Goal: Book appointment/travel/reservation

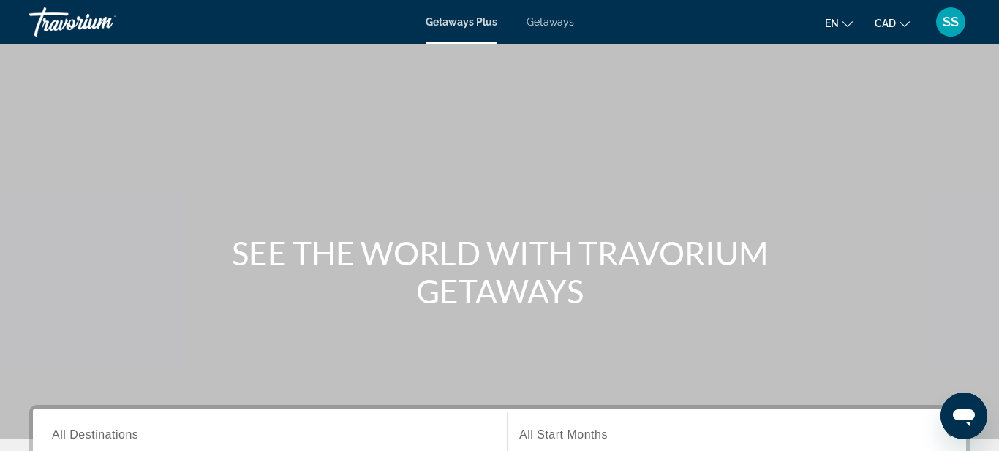
click at [558, 23] on span "Getaways" at bounding box center [551, 22] width 48 height 12
click at [951, 26] on span "SS" at bounding box center [951, 22] width 16 height 15
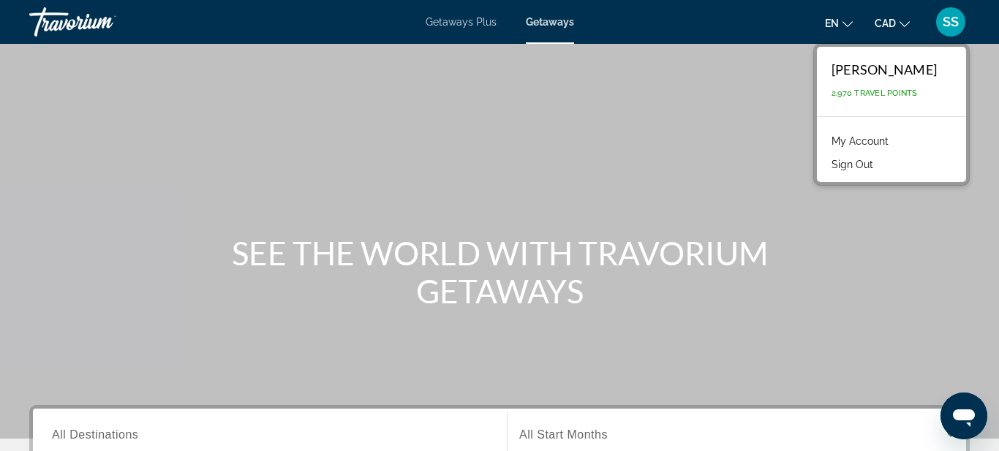
click at [945, 23] on span "SS" at bounding box center [951, 22] width 16 height 15
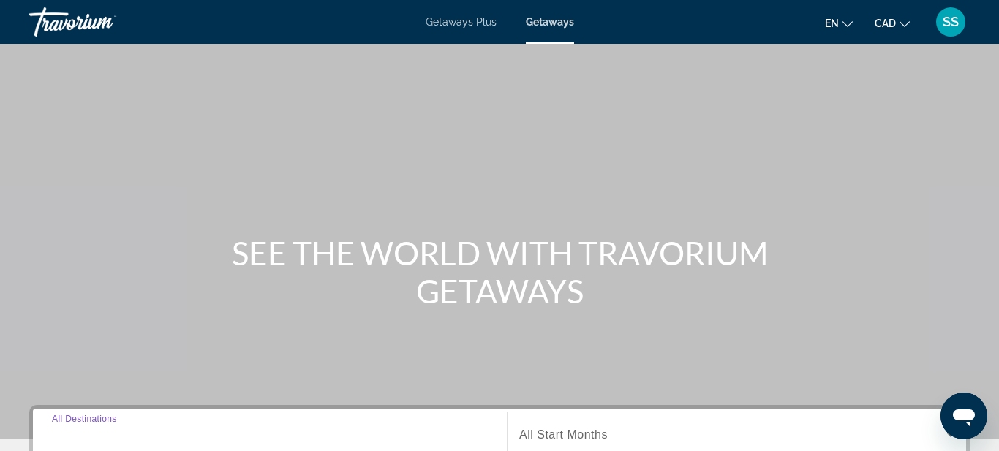
click at [170, 434] on input "Destination All Destinations" at bounding box center [270, 436] width 436 height 18
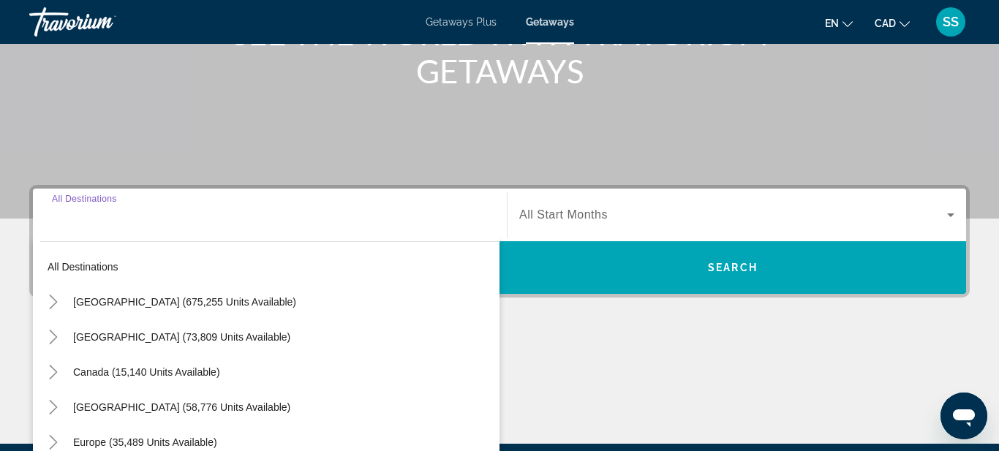
scroll to position [358, 0]
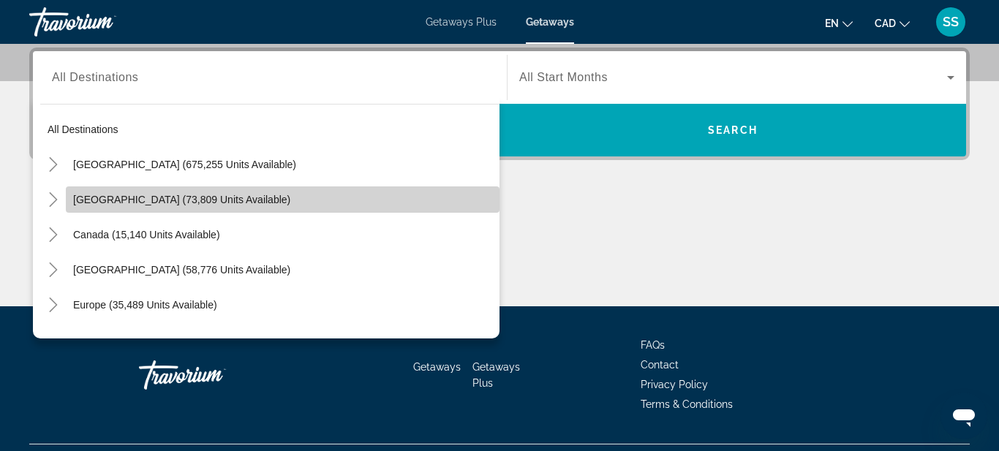
click at [163, 203] on span "[GEOGRAPHIC_DATA] (73,809 units available)" at bounding box center [181, 200] width 217 height 12
type input "**********"
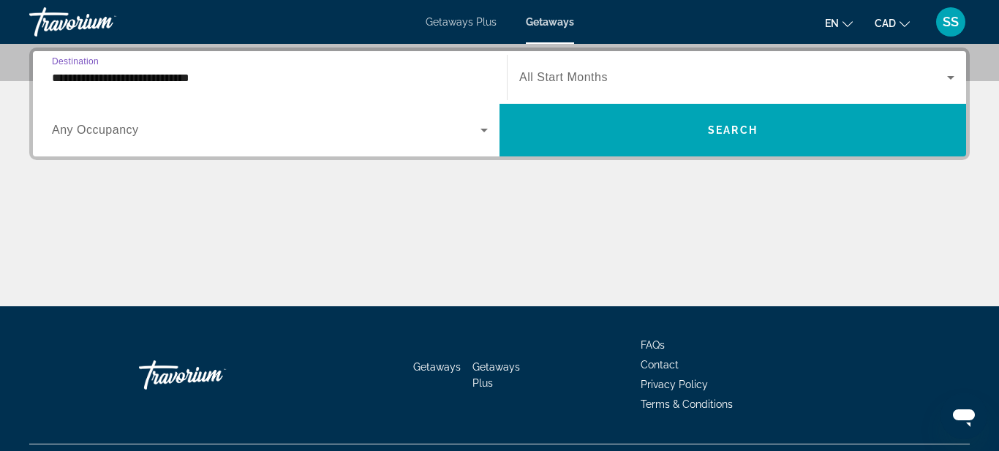
click at [487, 130] on icon "Search widget" at bounding box center [484, 130] width 18 height 18
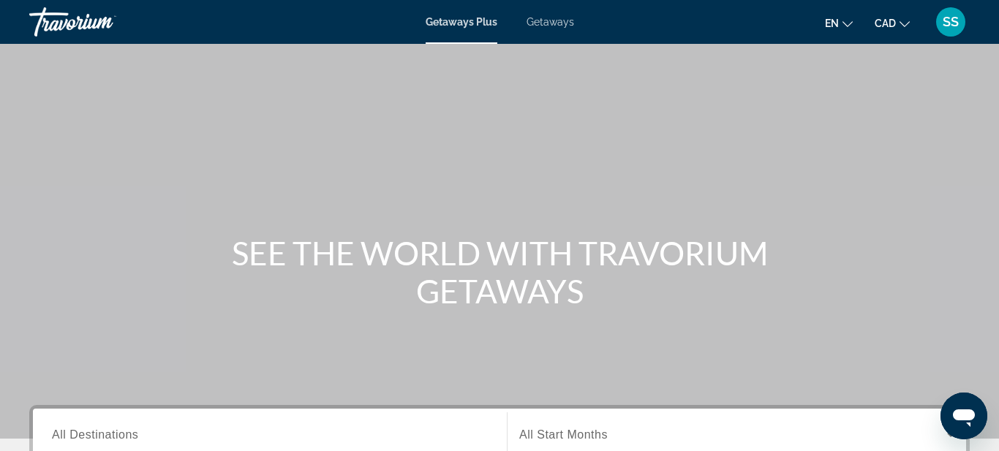
click at [559, 26] on span "Getaways" at bounding box center [551, 22] width 48 height 12
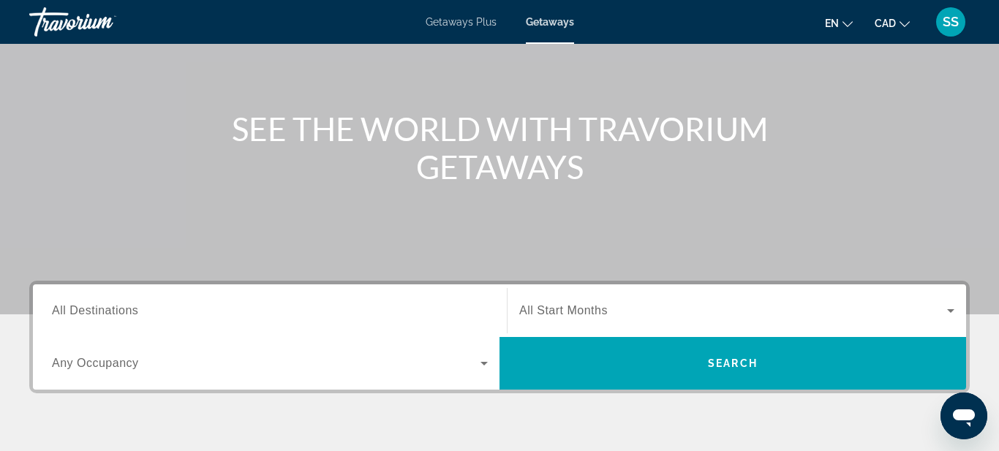
scroll to position [181, 0]
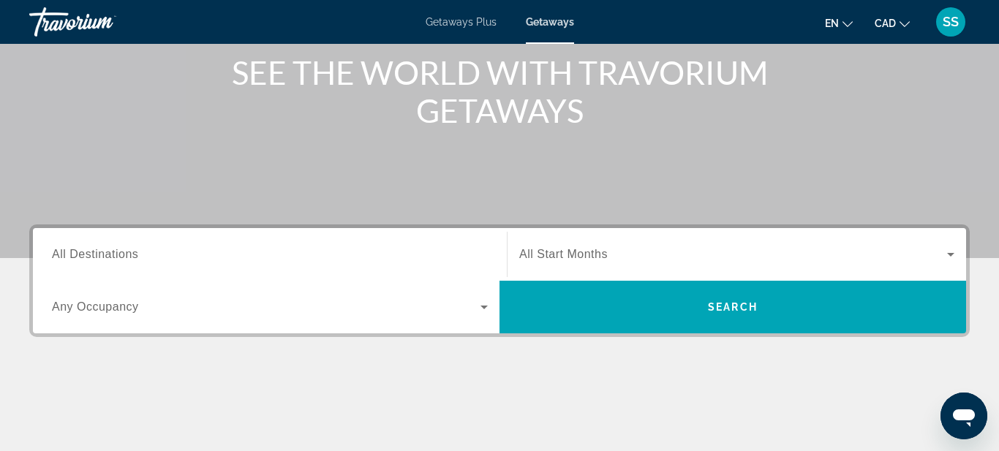
click at [203, 287] on div "Search widget" at bounding box center [270, 307] width 436 height 41
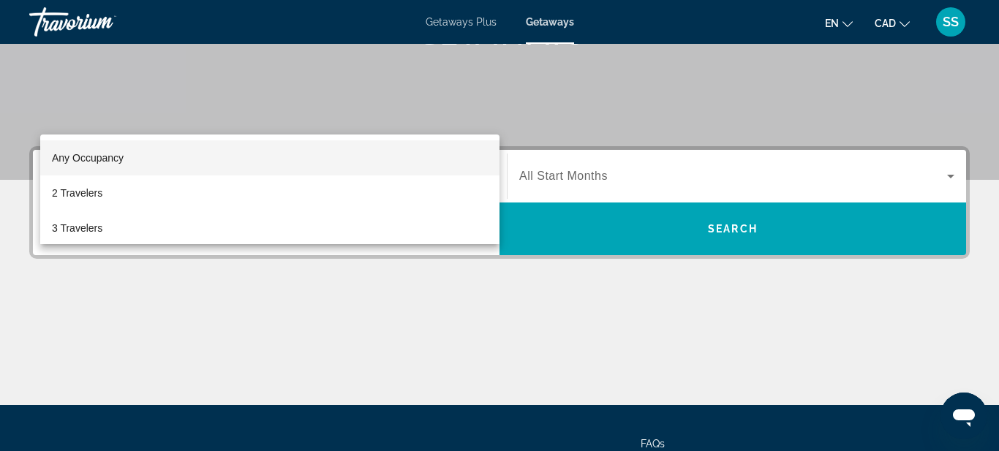
scroll to position [222, 0]
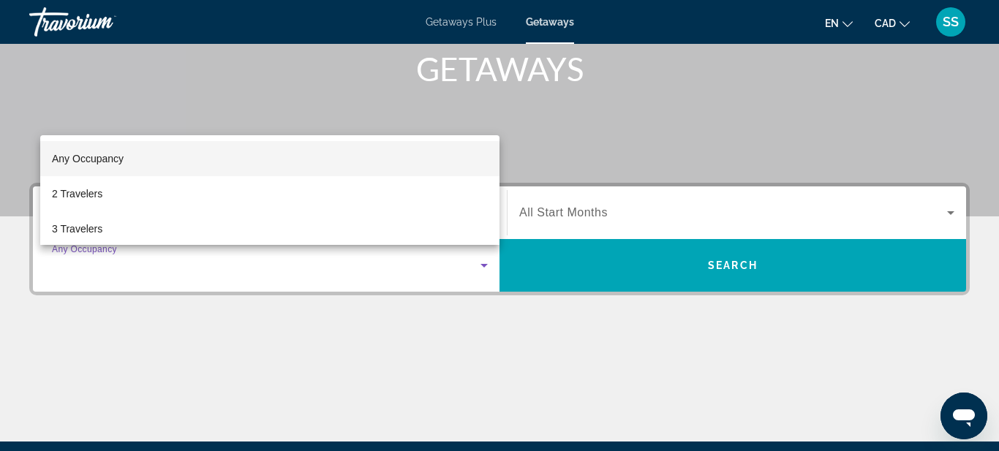
click at [348, 75] on div at bounding box center [499, 225] width 999 height 451
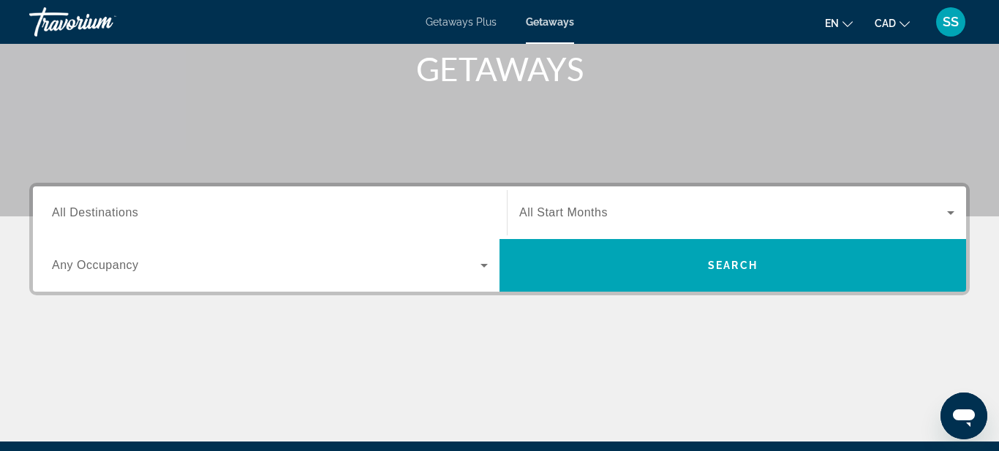
click at [255, 206] on input "Destination All Destinations" at bounding box center [270, 214] width 436 height 18
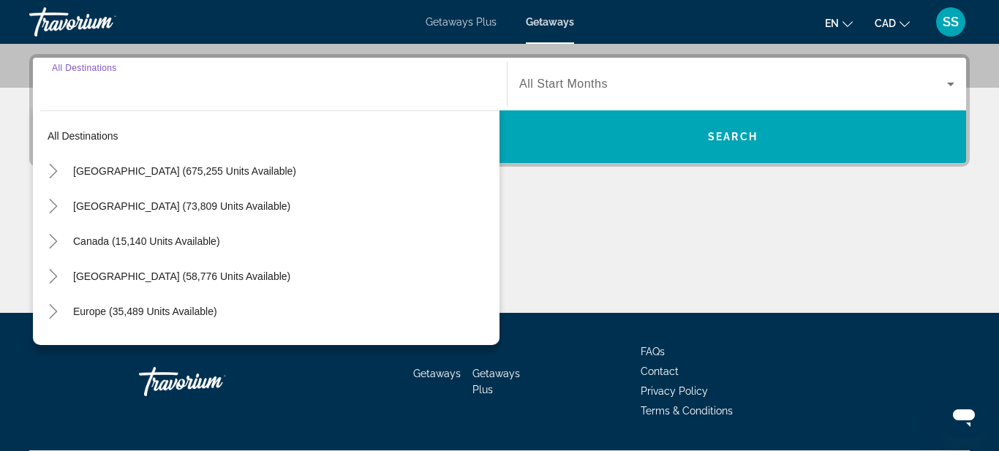
scroll to position [358, 0]
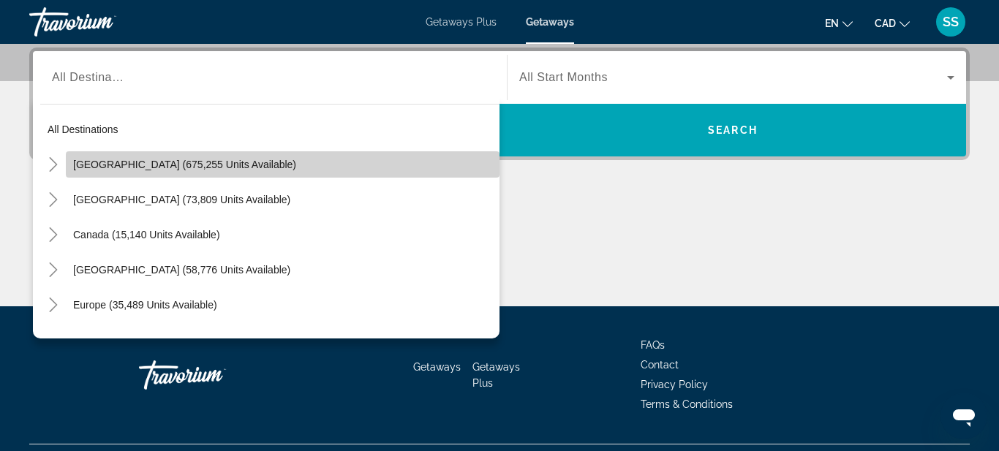
click at [176, 161] on span "[GEOGRAPHIC_DATA] (675,255 units available)" at bounding box center [184, 165] width 223 height 12
type input "**********"
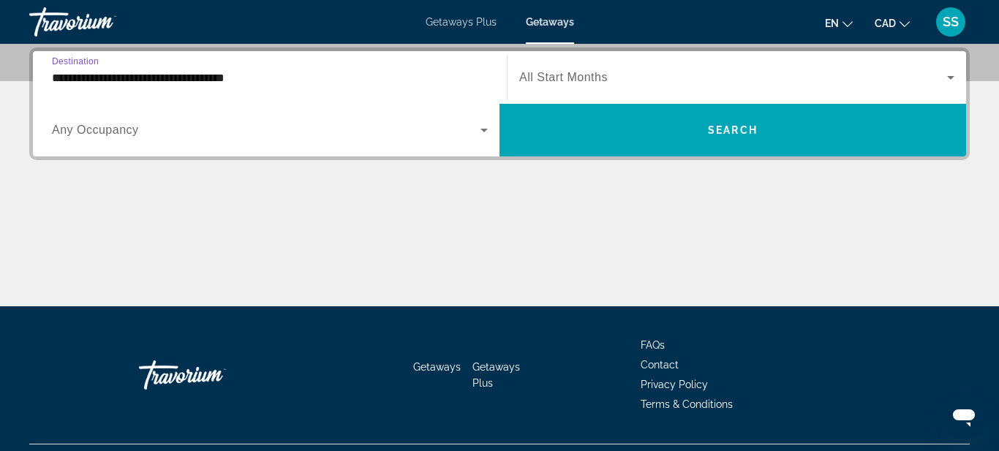
click at [488, 132] on icon "Search widget" at bounding box center [484, 130] width 18 height 18
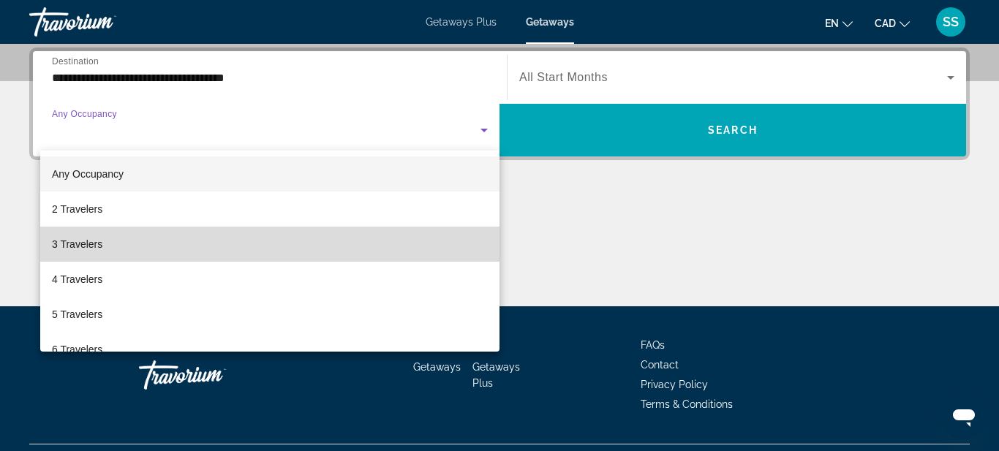
click at [97, 245] on span "3 Travelers" at bounding box center [77, 244] width 50 height 18
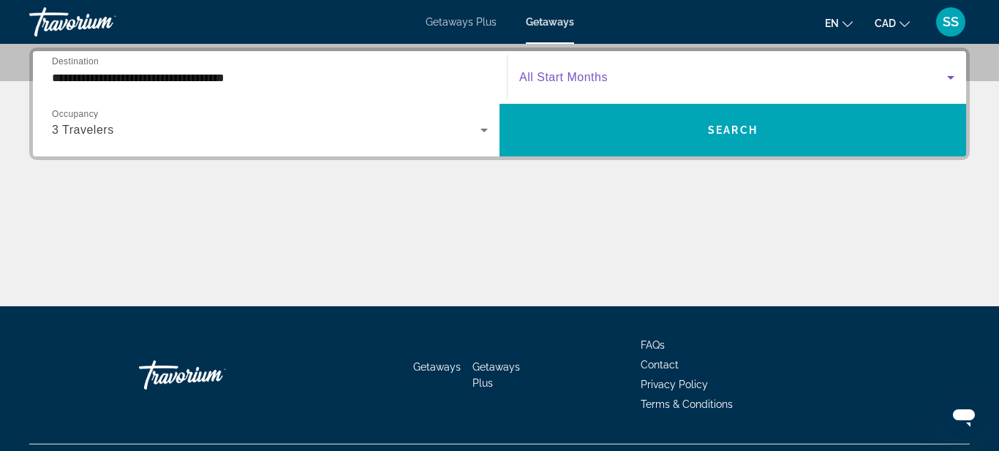
click at [952, 79] on icon "Search widget" at bounding box center [951, 78] width 18 height 18
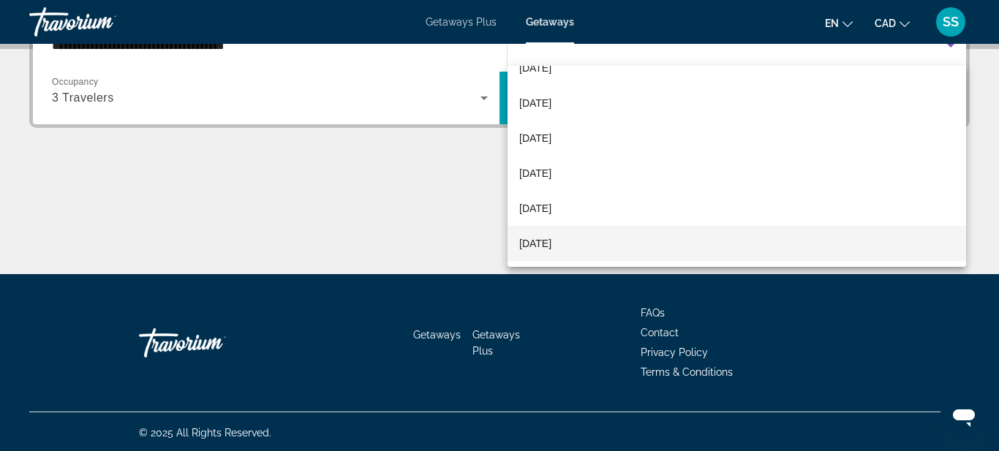
scroll to position [392, 0]
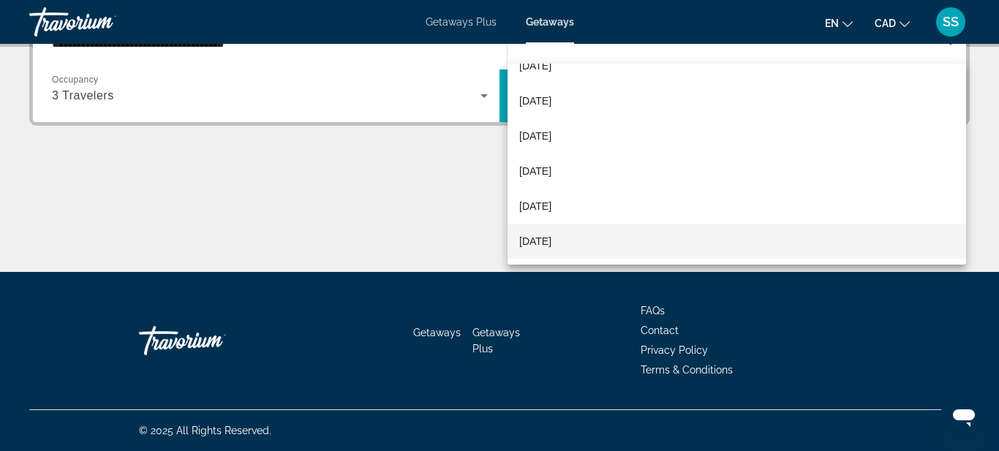
click at [551, 244] on span "[DATE]" at bounding box center [535, 242] width 32 height 18
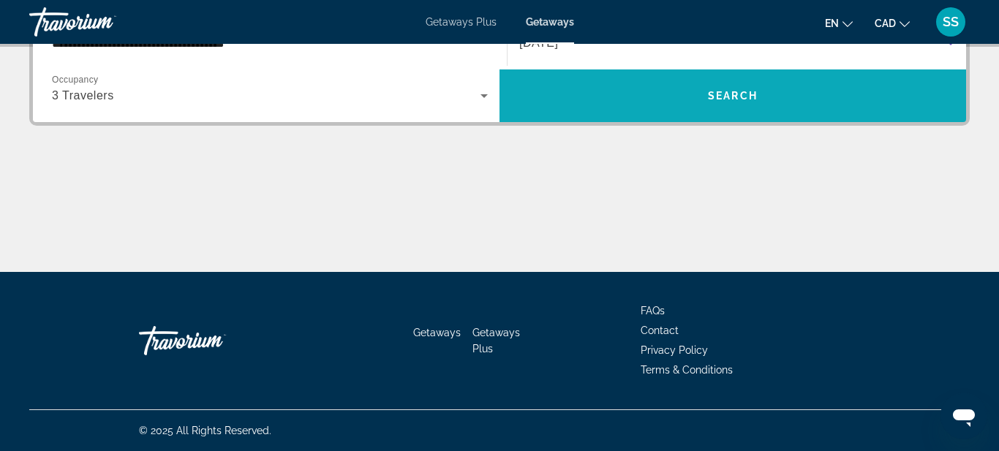
click at [770, 103] on span "Search widget" at bounding box center [732, 95] width 467 height 35
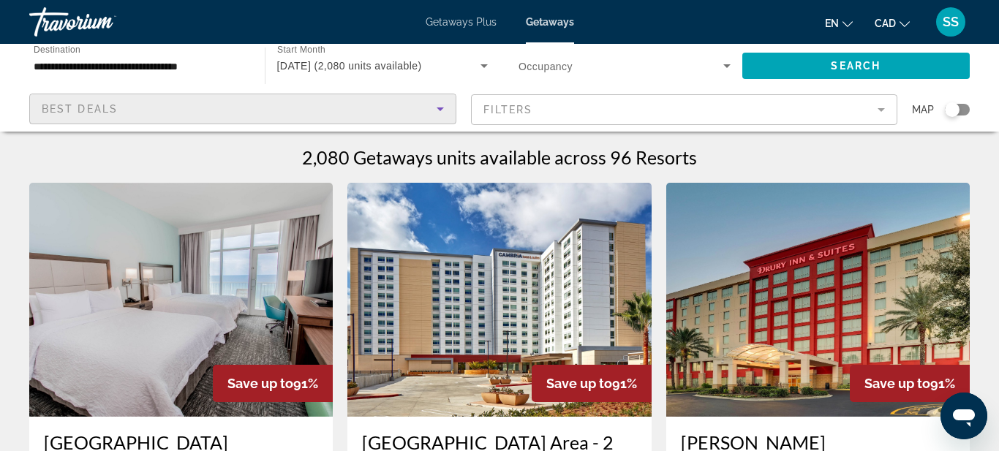
click at [439, 108] on icon "Sort by" at bounding box center [440, 109] width 7 height 4
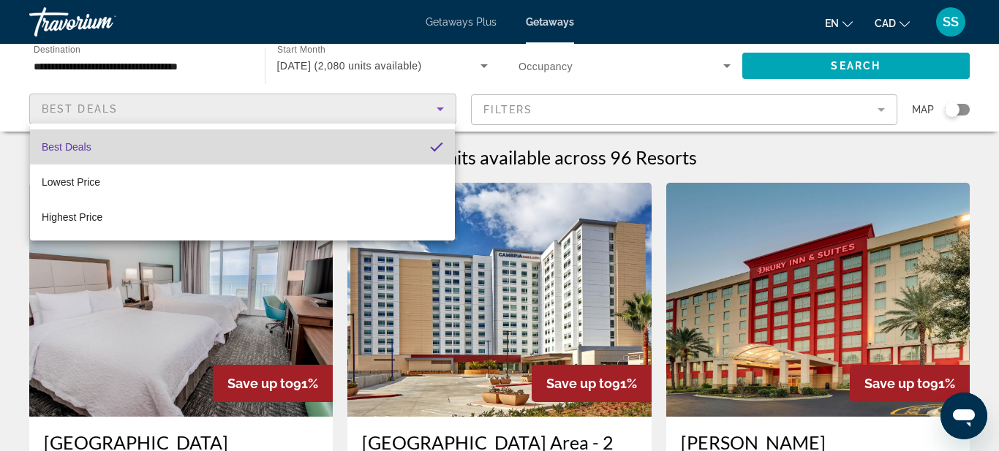
click at [86, 148] on span "Best Deals" at bounding box center [67, 147] width 50 height 12
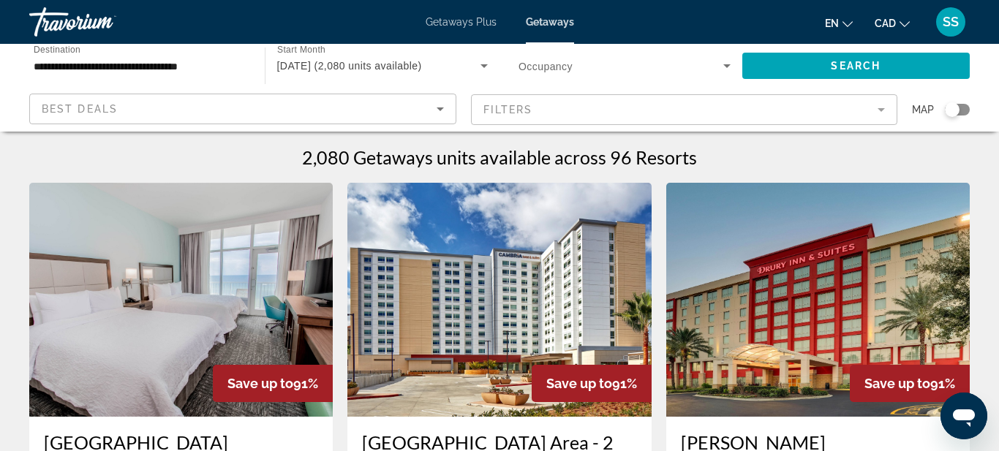
click at [887, 108] on mat-form-field "Filters" at bounding box center [684, 109] width 427 height 31
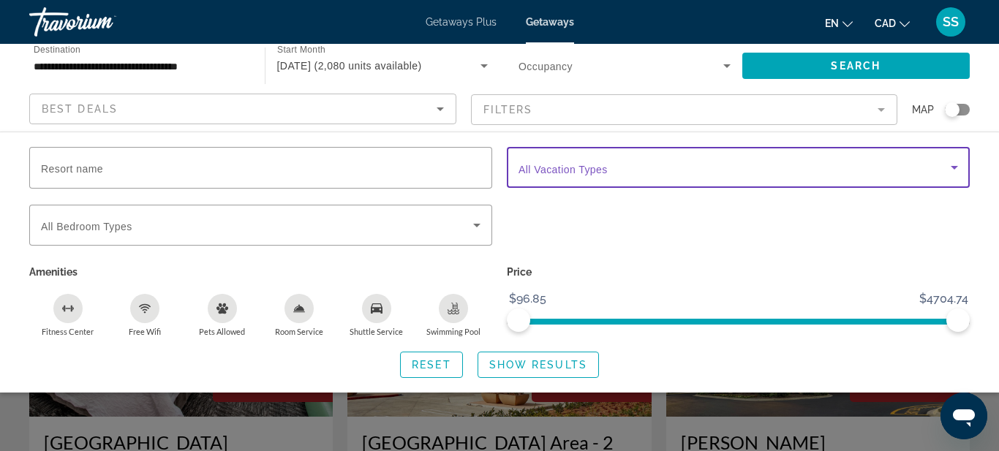
click at [628, 176] on span "Search widget" at bounding box center [734, 168] width 432 height 18
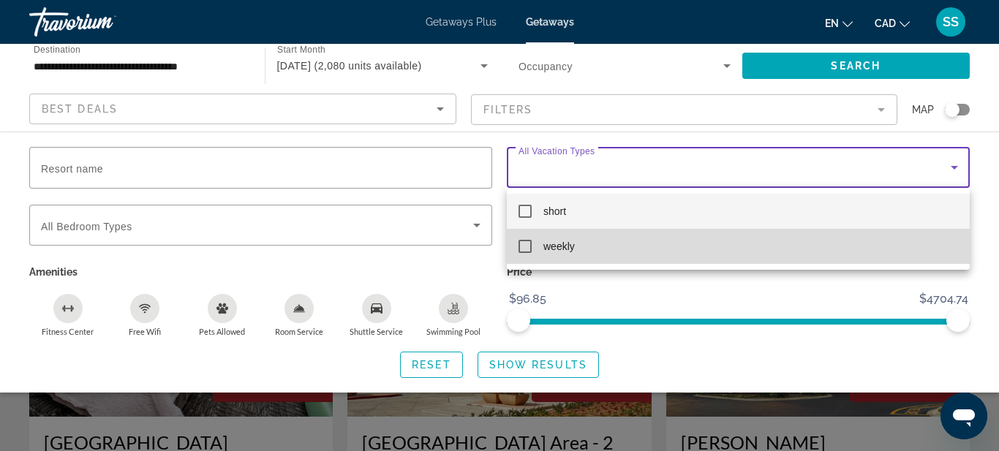
click at [592, 246] on mat-option "weekly" at bounding box center [738, 246] width 463 height 35
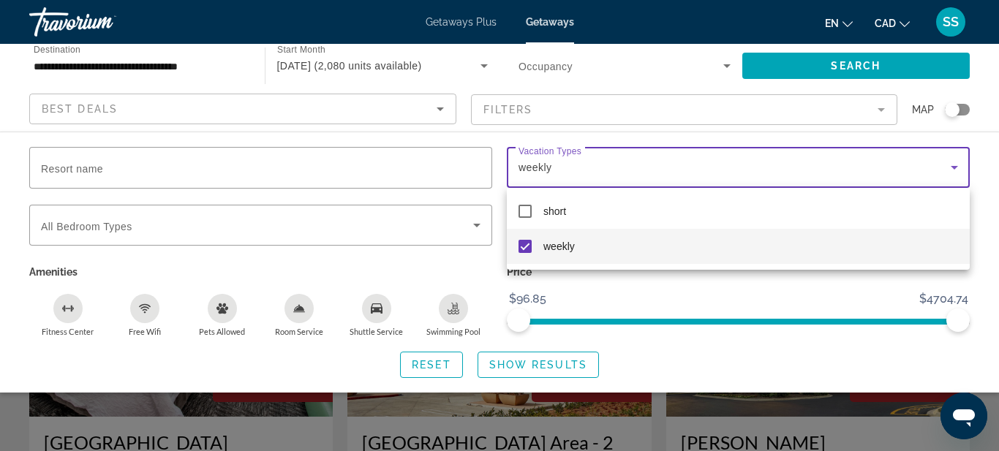
click at [474, 224] on div at bounding box center [499, 225] width 999 height 451
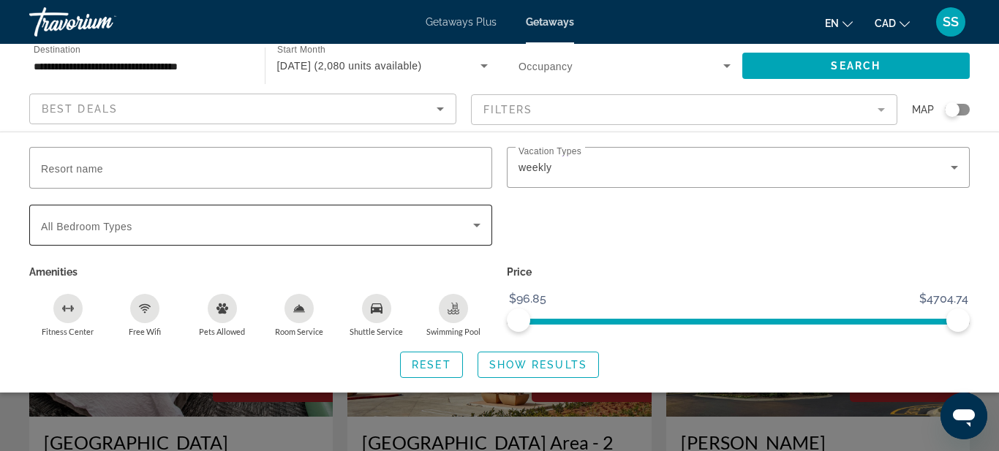
click at [401, 236] on div "Search widget" at bounding box center [260, 225] width 439 height 41
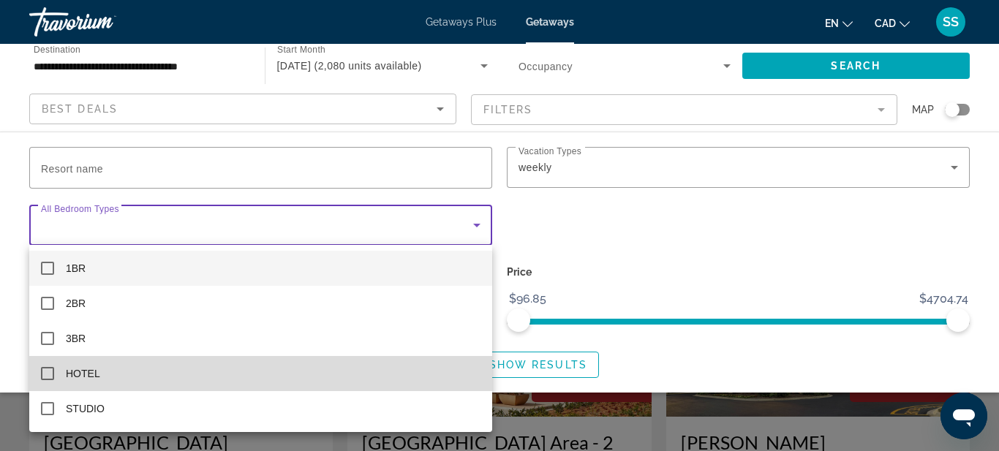
click at [46, 372] on mat-pseudo-checkbox at bounding box center [47, 373] width 13 height 13
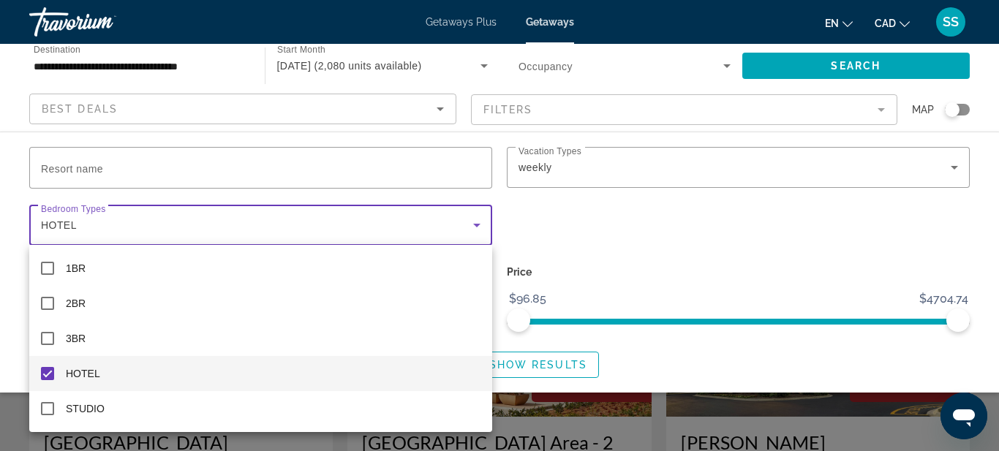
click at [894, 63] on div at bounding box center [499, 225] width 999 height 451
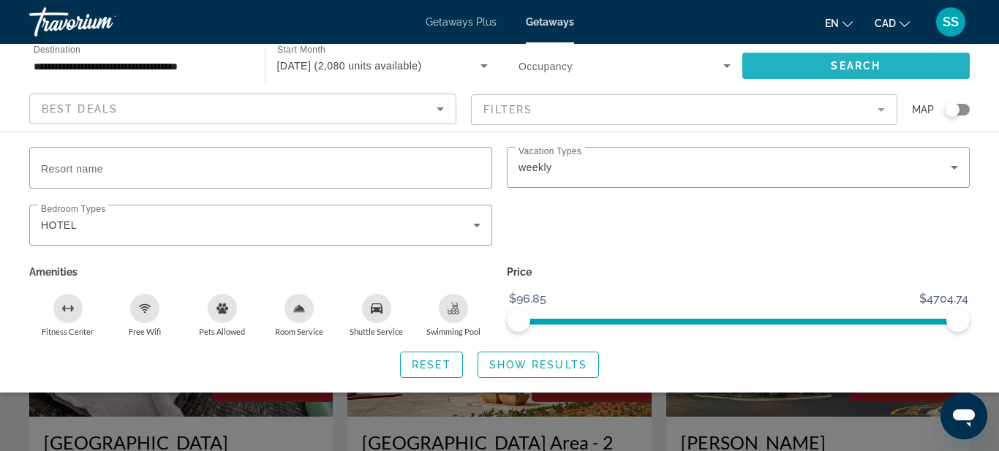
click at [902, 64] on span "Search widget" at bounding box center [856, 65] width 228 height 35
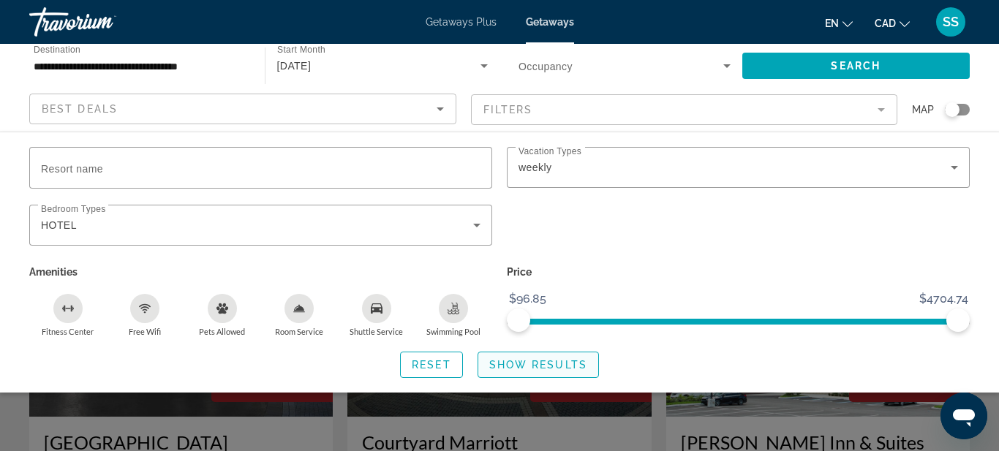
click at [556, 363] on span "Show Results" at bounding box center [538, 365] width 98 height 12
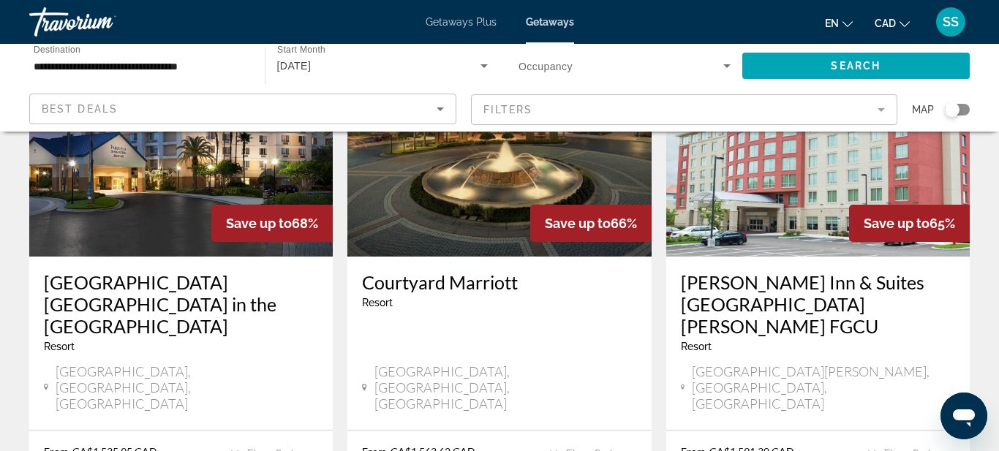
scroll to position [162, 0]
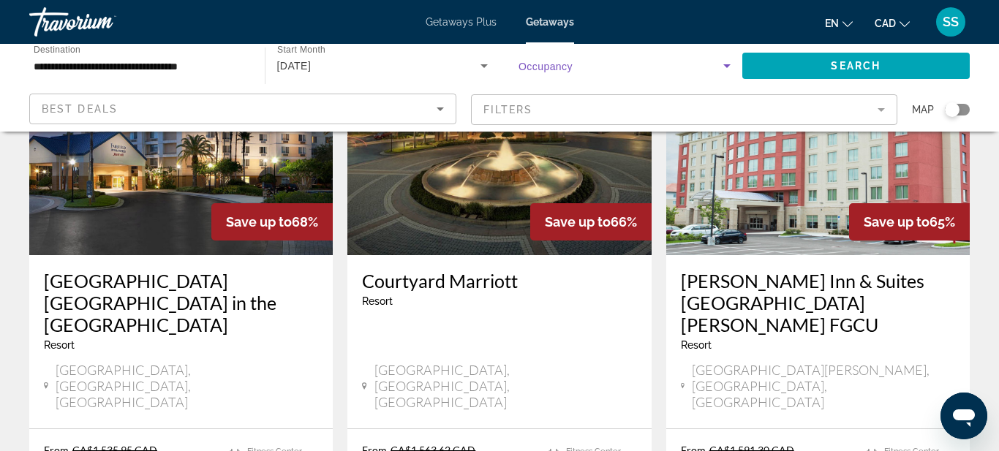
click at [731, 64] on icon "Search widget" at bounding box center [727, 66] width 18 height 18
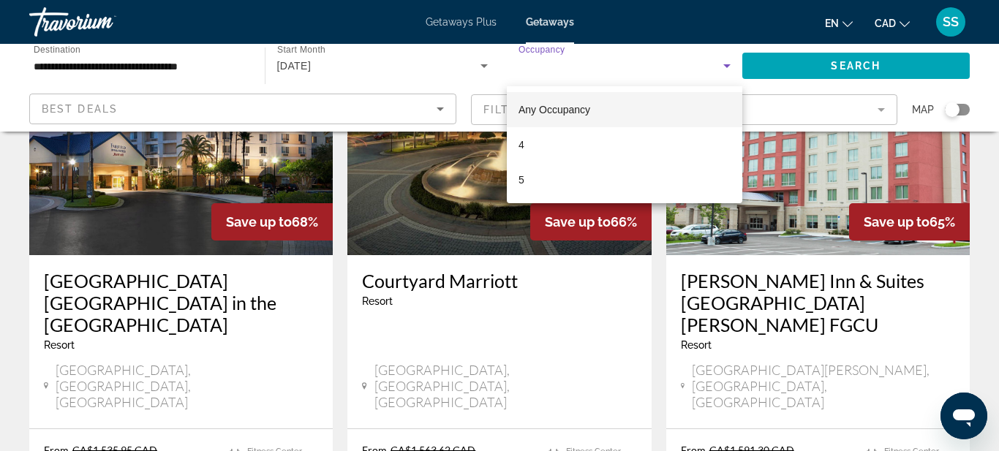
click at [683, 56] on div at bounding box center [499, 225] width 999 height 451
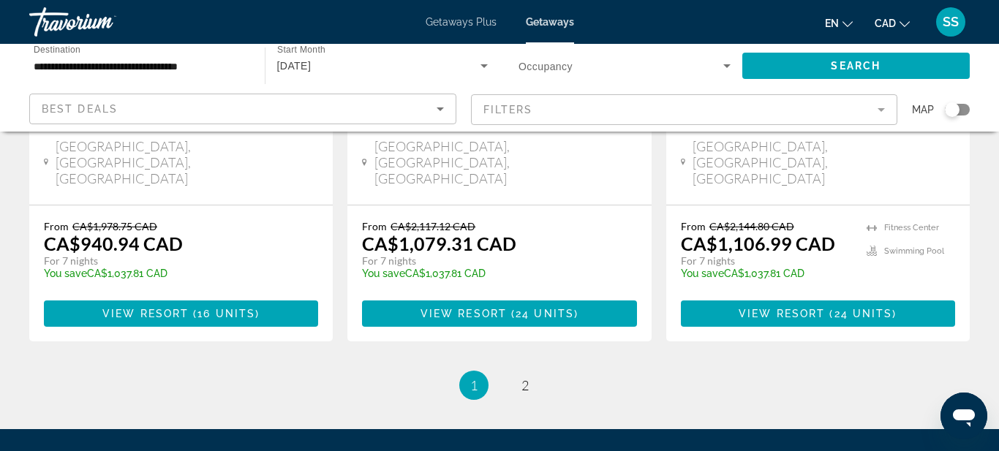
scroll to position [2068, 0]
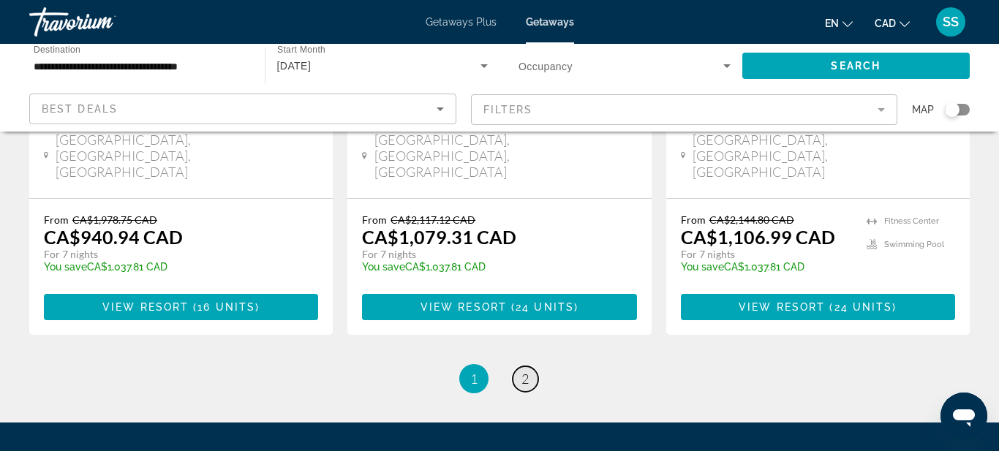
click at [528, 371] on span "2" at bounding box center [524, 379] width 7 height 16
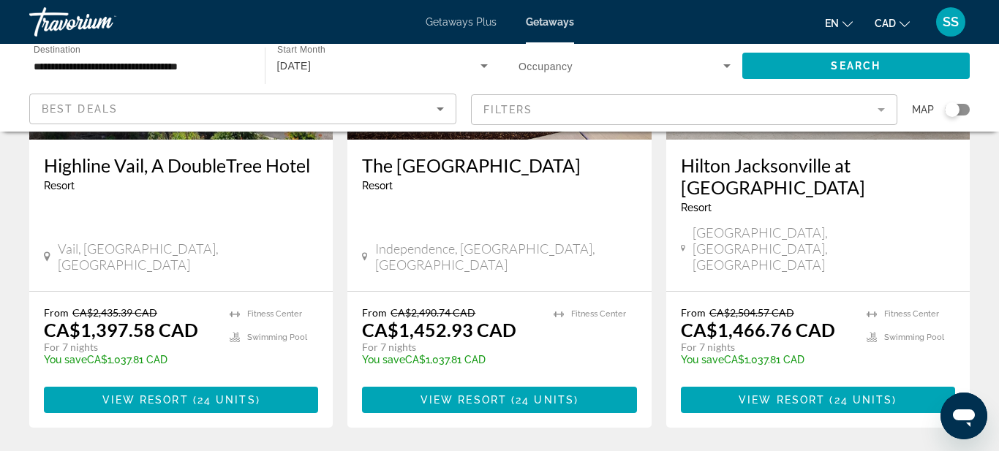
scroll to position [1170, 0]
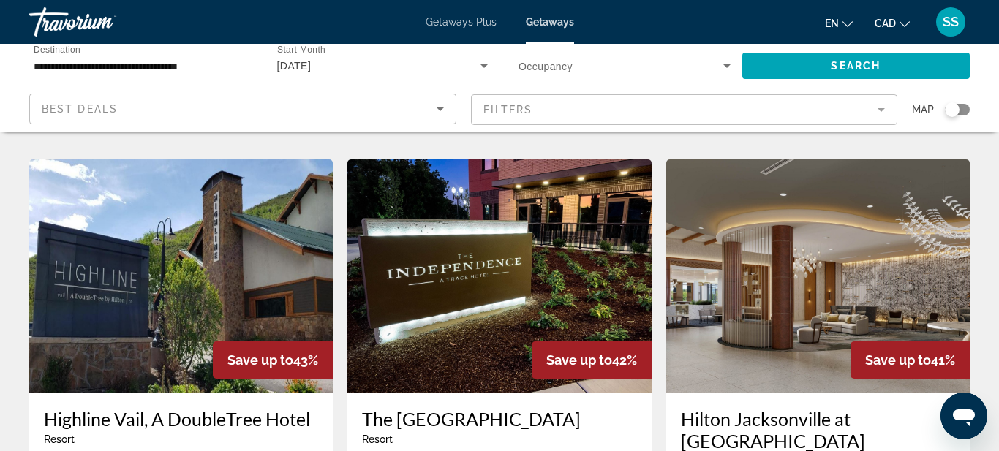
click at [880, 107] on mat-form-field "Filters" at bounding box center [684, 109] width 427 height 31
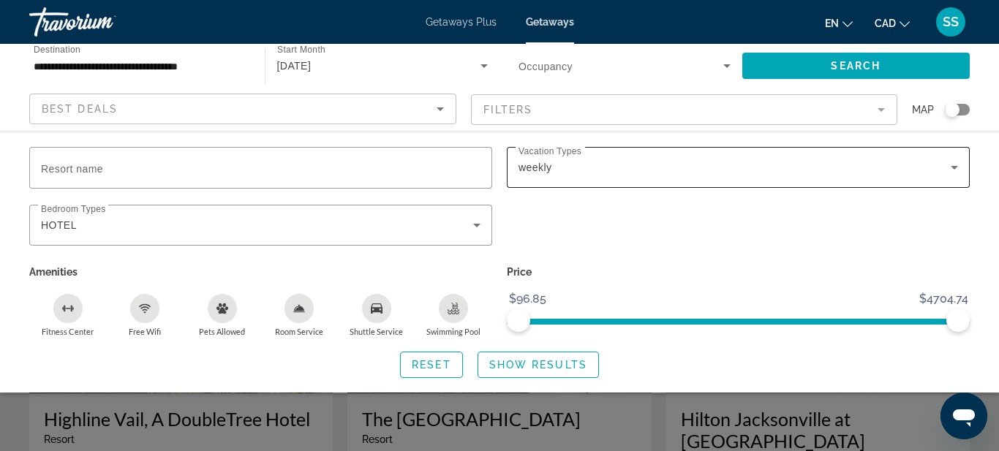
click at [956, 167] on icon "Search widget" at bounding box center [955, 168] width 18 height 18
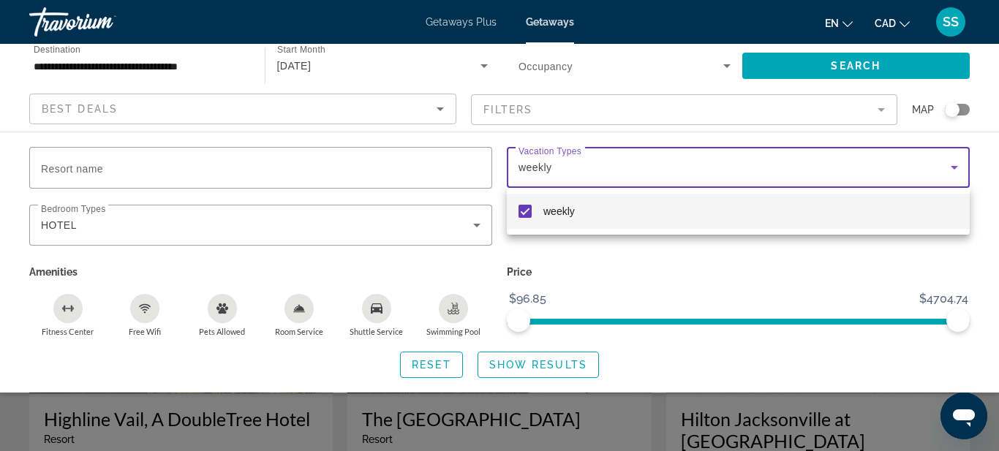
click at [528, 211] on mat-pseudo-checkbox at bounding box center [524, 211] width 13 height 13
click at [782, 267] on div at bounding box center [499, 225] width 999 height 451
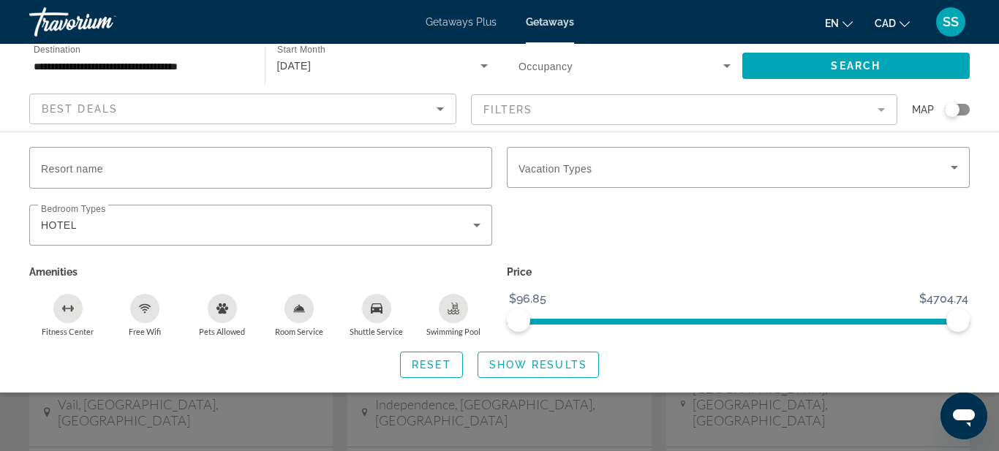
scroll to position [1270, 0]
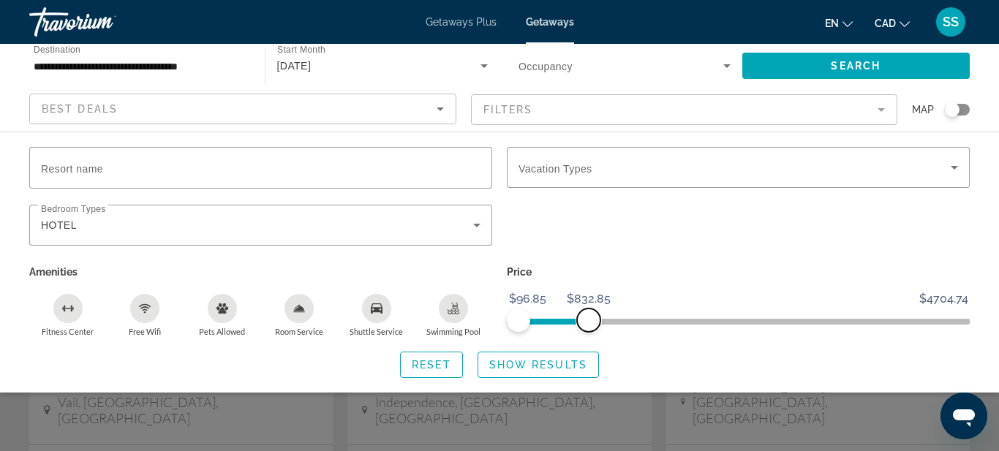
drag, startPoint x: 955, startPoint y: 319, endPoint x: 586, endPoint y: 334, distance: 368.9
click at [586, 334] on div "Price $96.85 $4704.74 $96.85 $832.85" at bounding box center [738, 299] width 478 height 75
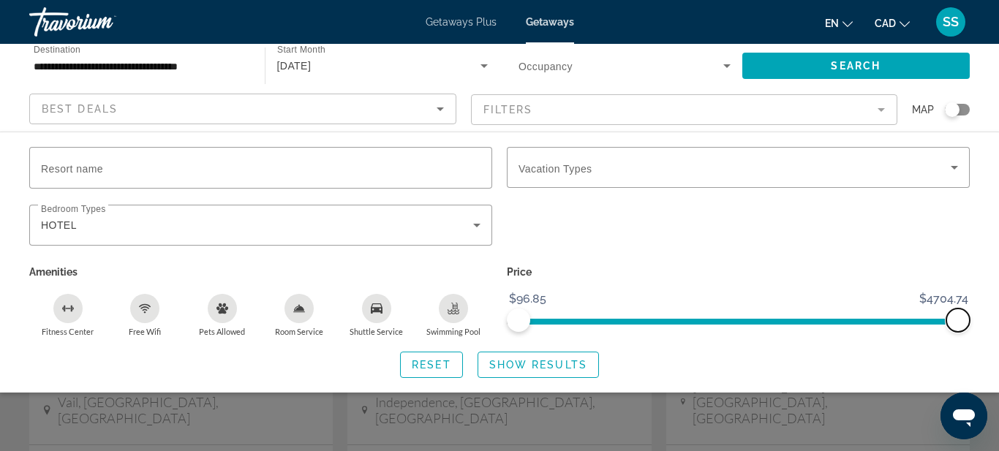
drag, startPoint x: 583, startPoint y: 325, endPoint x: 970, endPoint y: 339, distance: 387.1
click at [970, 339] on div "Resort name Vacation Types All Vacation Types Bedroom Types All Bedroom Types H…" at bounding box center [499, 262] width 999 height 231
click at [449, 359] on span "Reset" at bounding box center [431, 365] width 39 height 12
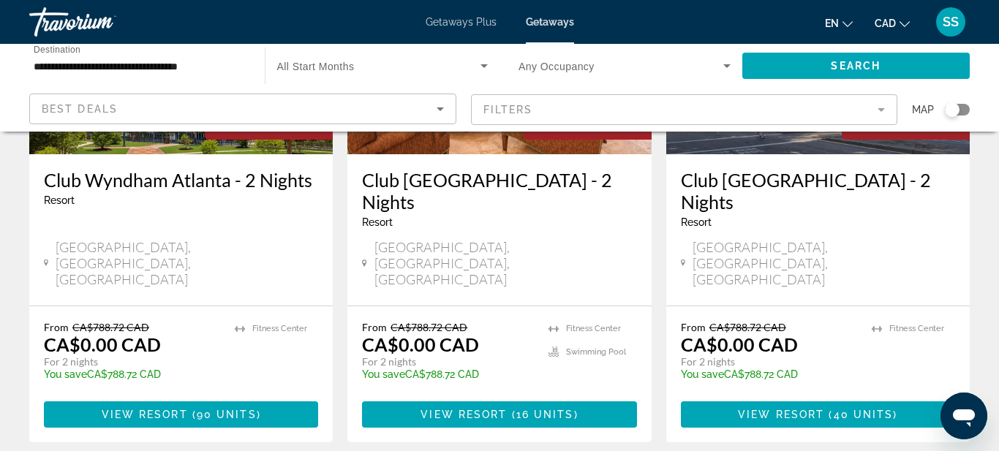
scroll to position [1921, 0]
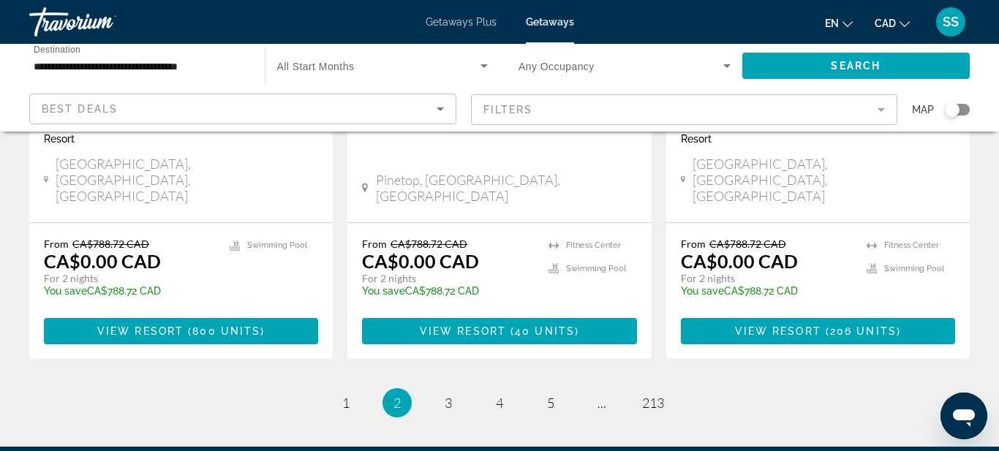
scroll to position [2046, 0]
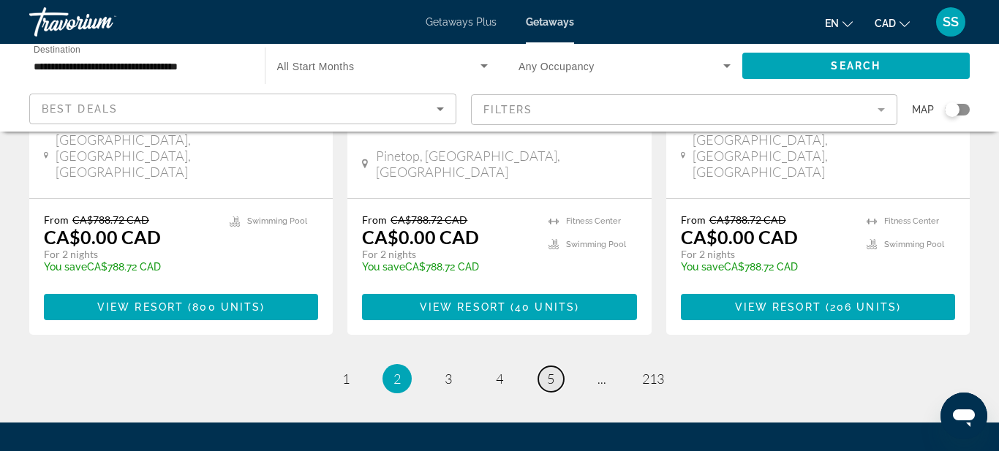
click at [554, 371] on span "5" at bounding box center [550, 379] width 7 height 16
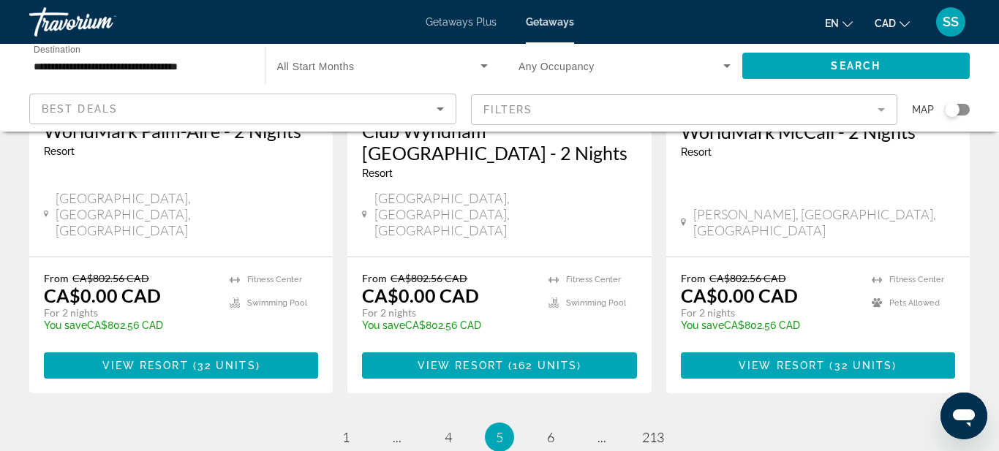
scroll to position [1999, 0]
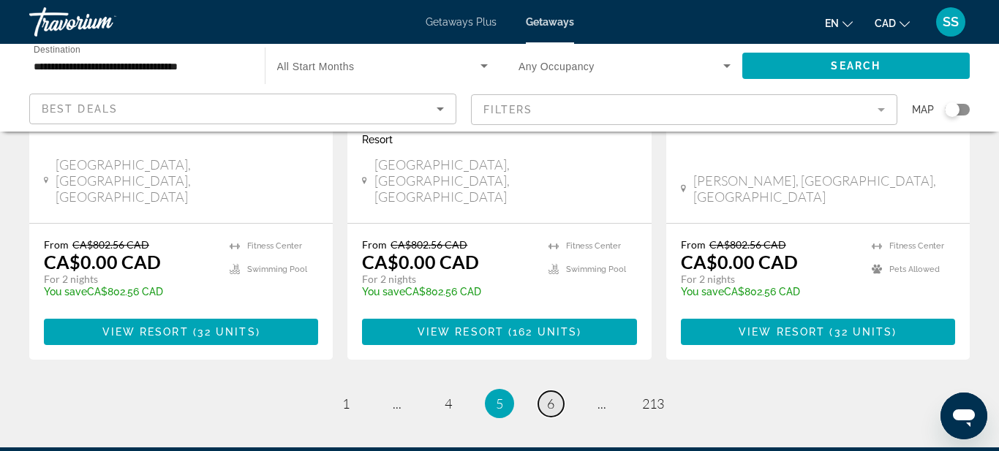
click at [554, 391] on link "page 6" at bounding box center [551, 404] width 26 height 26
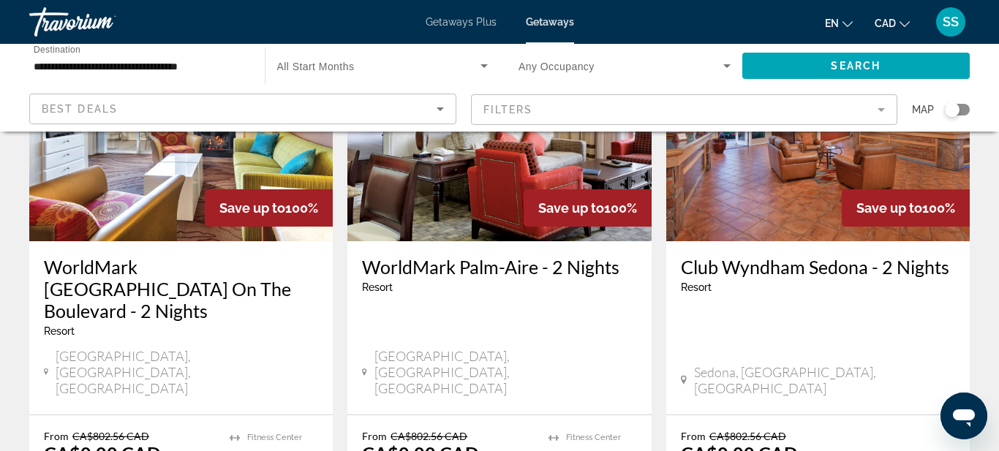
scroll to position [189, 0]
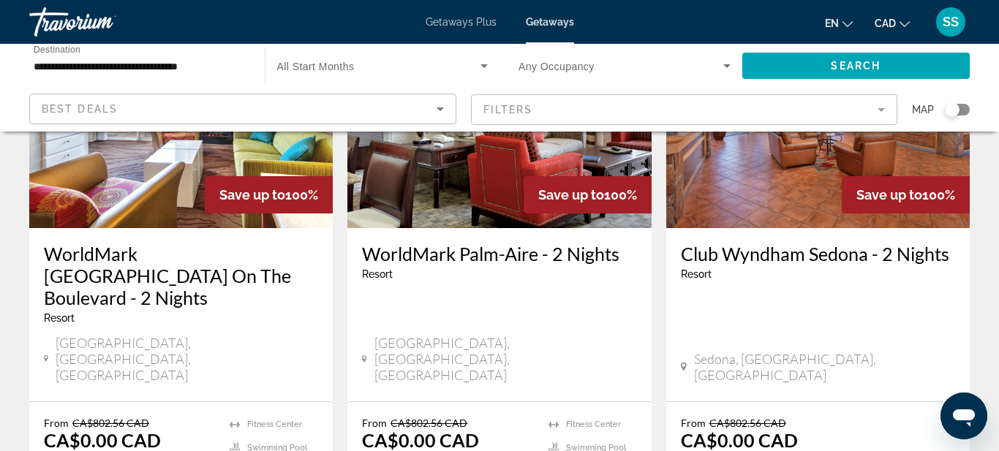
click at [484, 27] on span "Getaways Plus" at bounding box center [461, 22] width 71 height 12
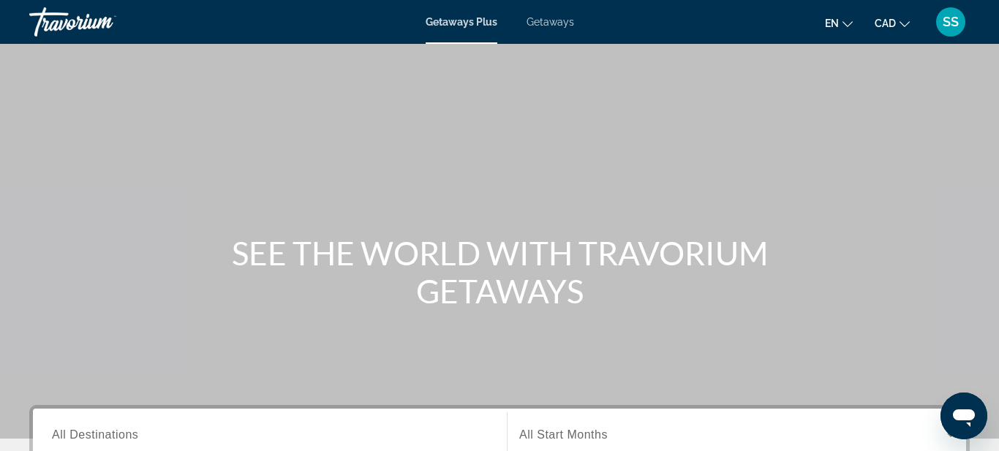
click at [486, 19] on span "Getaways Plus" at bounding box center [462, 22] width 72 height 12
click at [451, 25] on span "Getaways Plus" at bounding box center [462, 22] width 72 height 12
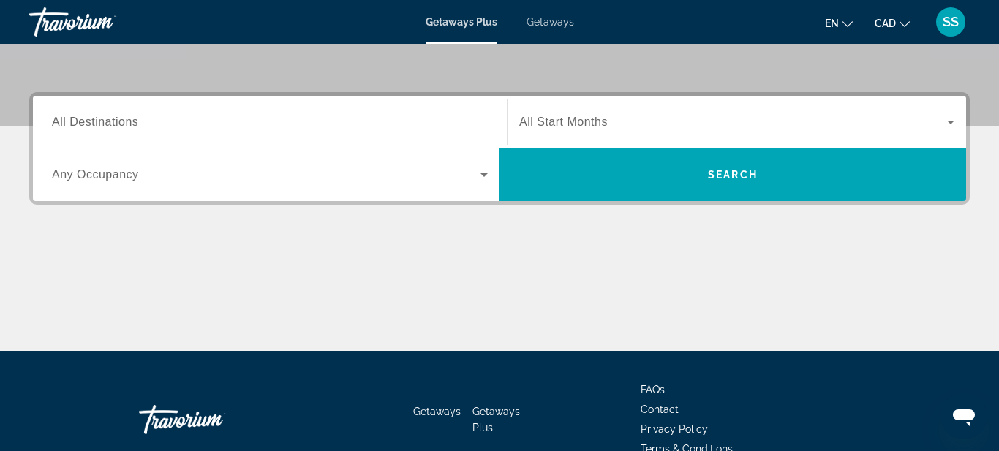
scroll to position [314, 0]
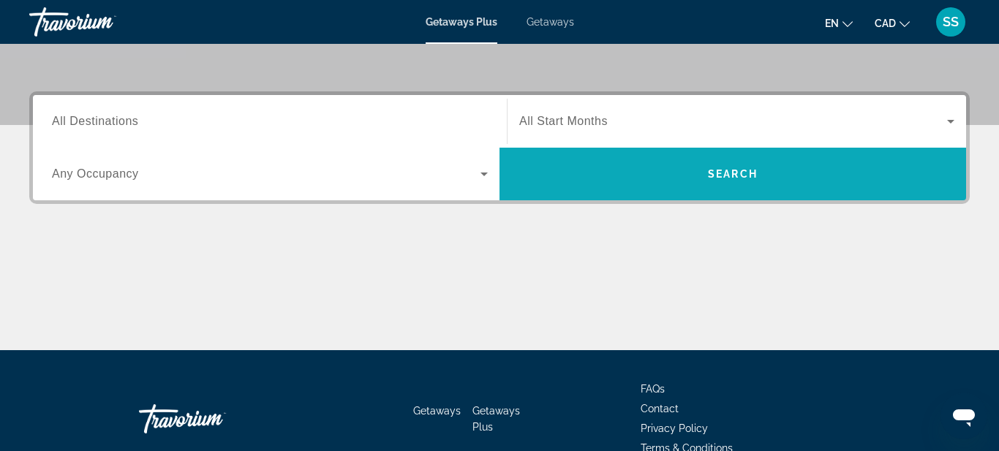
click at [726, 173] on span "Search" at bounding box center [733, 174] width 50 height 12
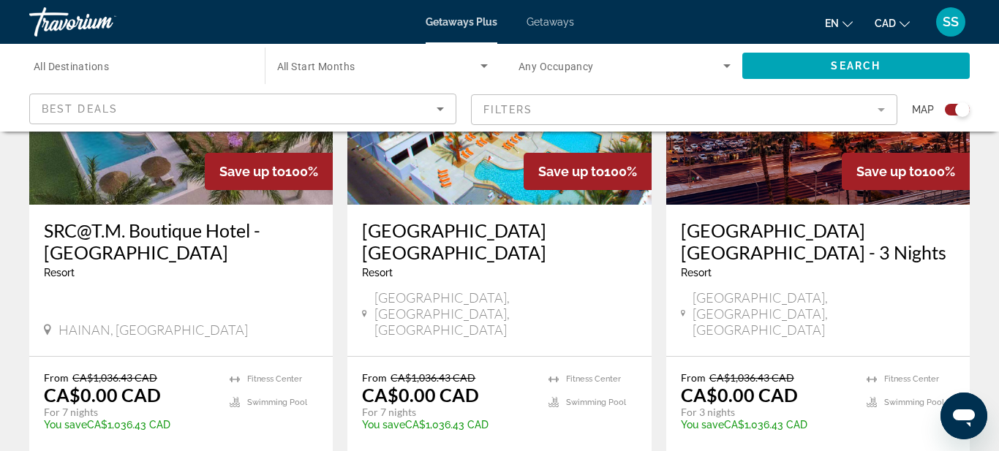
scroll to position [1741, 0]
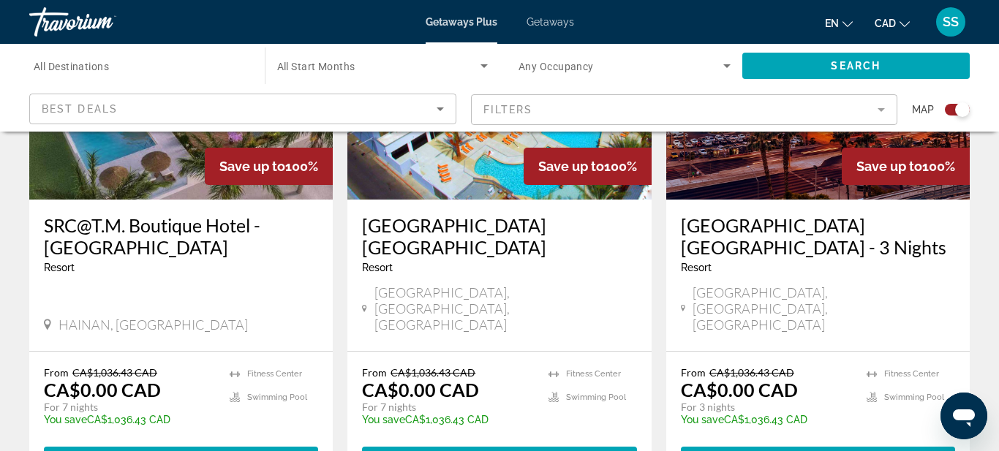
click at [511, 414] on p "You save CA$1,036.43 CAD" at bounding box center [447, 420] width 171 height 12
click at [529, 450] on span "40 units" at bounding box center [545, 460] width 60 height 12
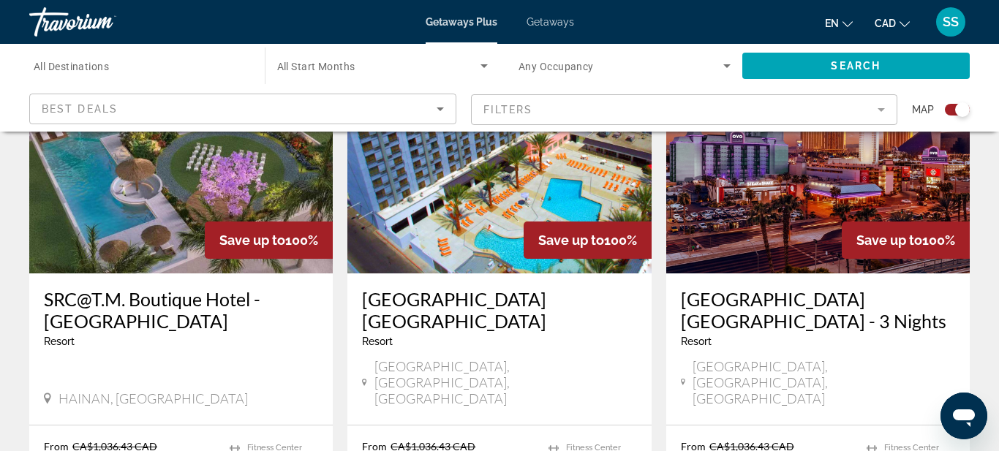
scroll to position [1615, 0]
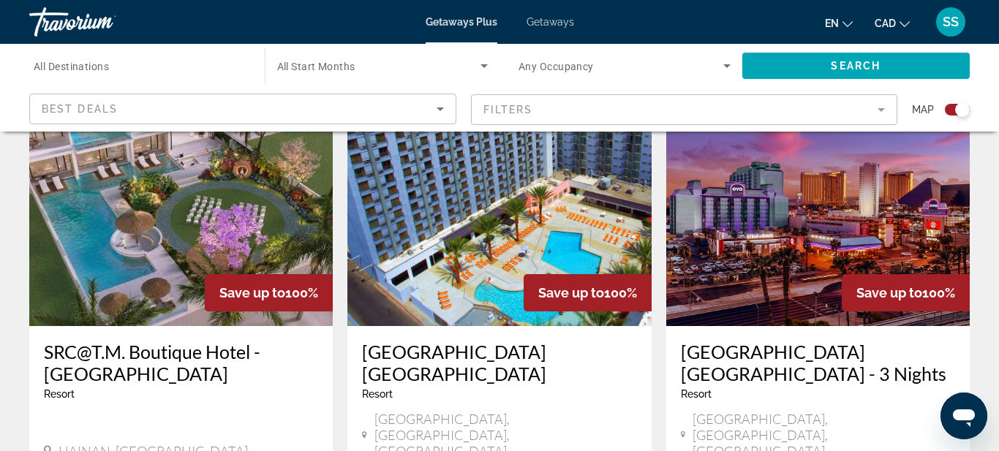
click at [901, 341] on h3 "[GEOGRAPHIC_DATA] [GEOGRAPHIC_DATA] - 3 Nights" at bounding box center [818, 363] width 274 height 44
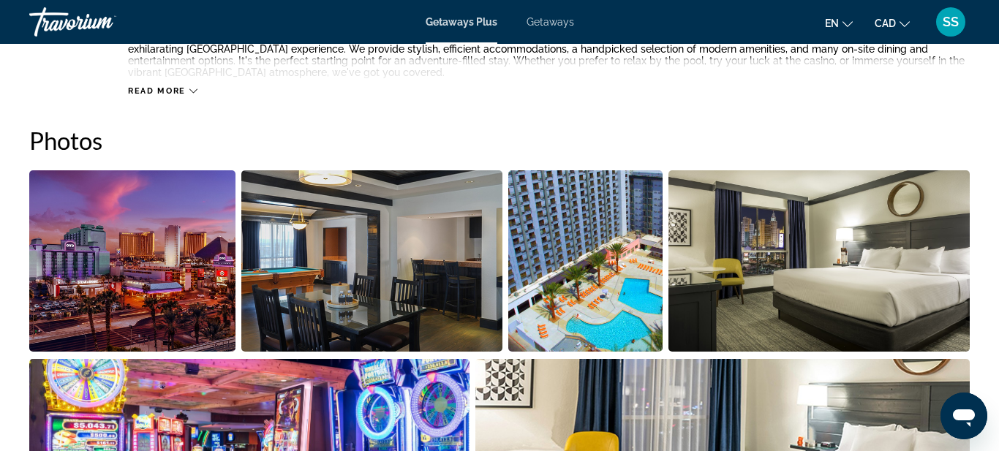
scroll to position [621, 0]
